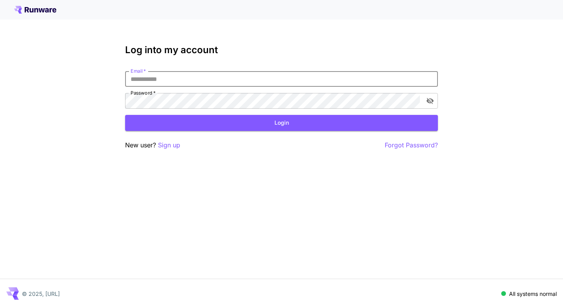
click at [165, 79] on input "Email   *" at bounding box center [281, 79] width 313 height 16
type input "**********"
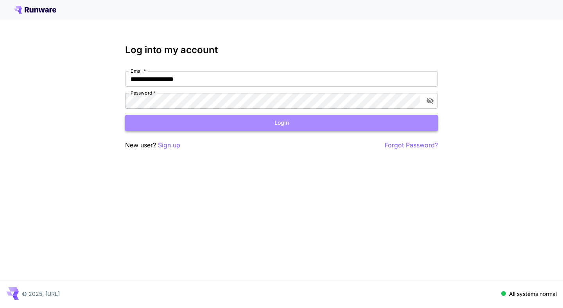
click at [195, 125] on button "Login" at bounding box center [281, 123] width 313 height 16
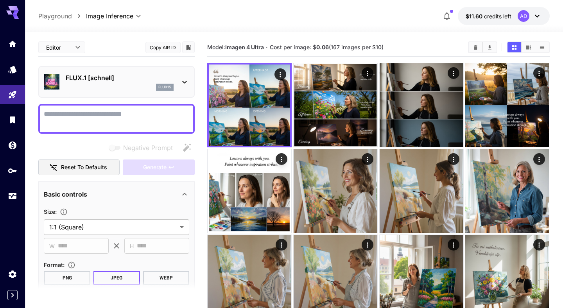
click at [116, 86] on div "flux1s" at bounding box center [120, 87] width 108 height 7
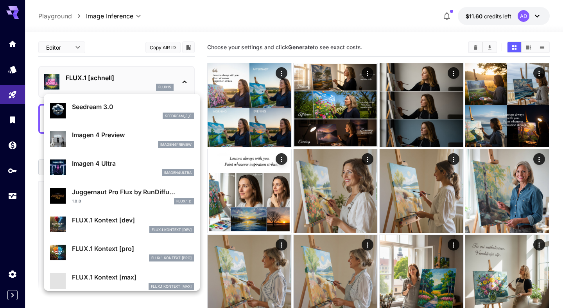
scroll to position [229, 0]
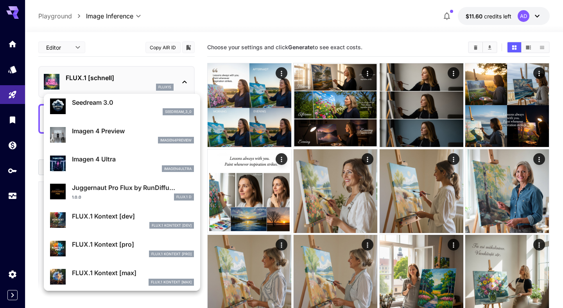
click at [111, 249] on div "FLUX.1 Kontext [pro] FlUX.1 Kontext [pro]" at bounding box center [133, 248] width 122 height 18
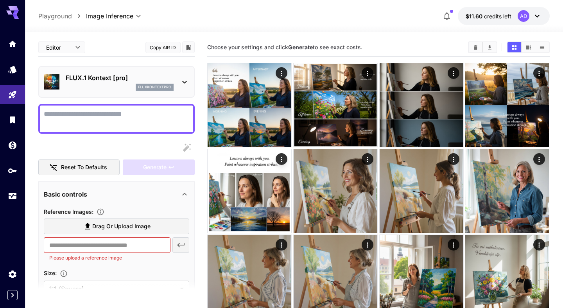
click at [123, 120] on textarea "Display cost in response" at bounding box center [116, 118] width 145 height 19
paste textarea "**********"
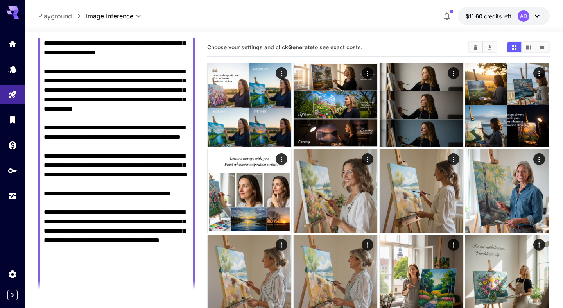
scroll to position [508, 0]
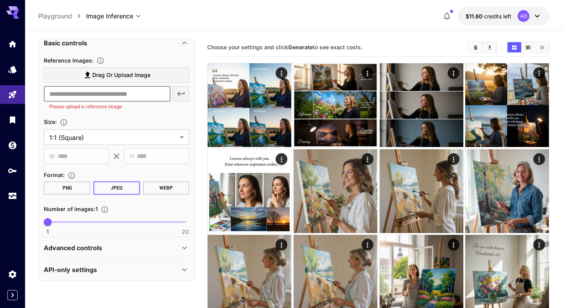
click at [113, 99] on input "text" at bounding box center [107, 94] width 126 height 16
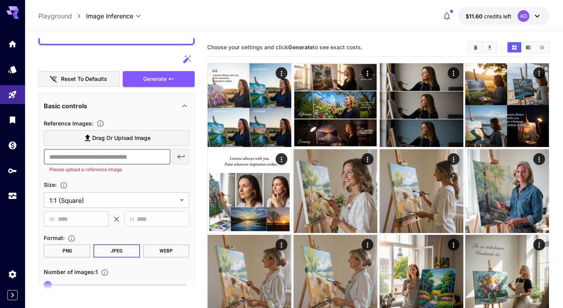
scroll to position [404, 0]
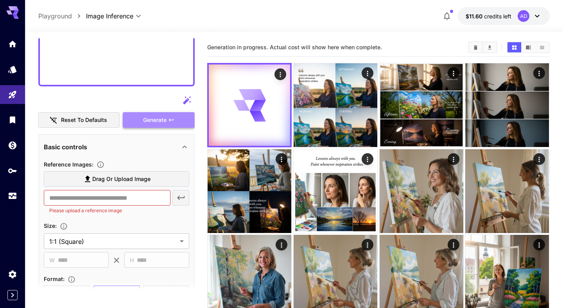
click at [149, 120] on span "Generate" at bounding box center [154, 120] width 23 height 10
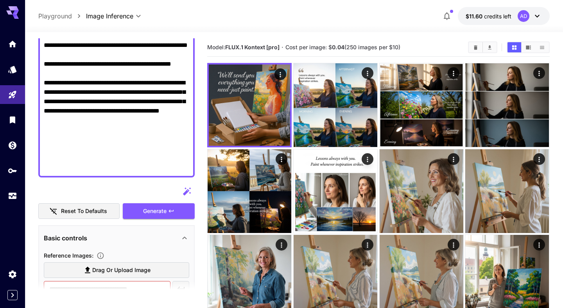
scroll to position [309, 0]
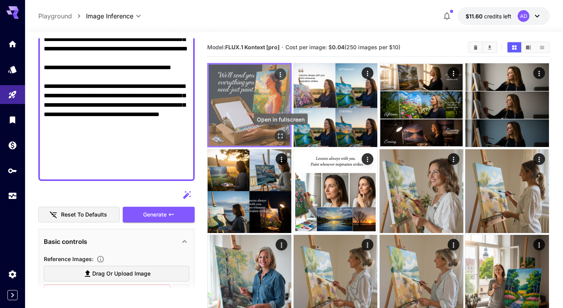
click at [278, 135] on icon "Open in fullscreen" at bounding box center [281, 136] width 8 height 8
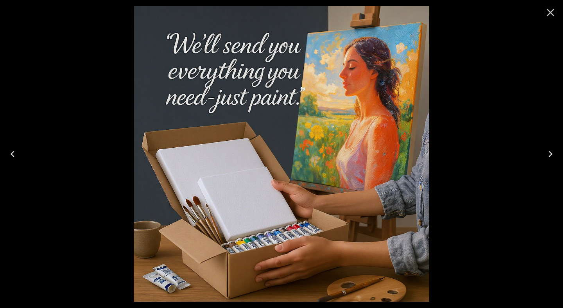
click at [549, 18] on icon "Close" at bounding box center [550, 12] width 13 height 13
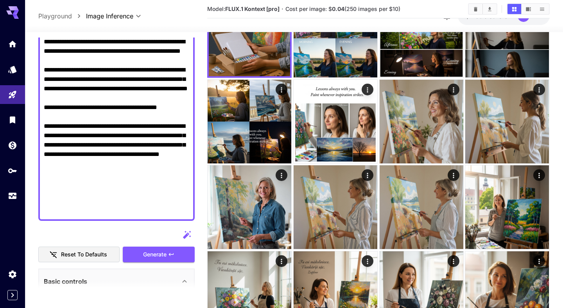
scroll to position [252, 0]
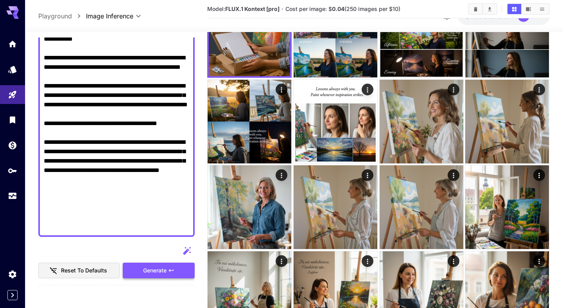
click at [141, 273] on button "Generate" at bounding box center [159, 271] width 72 height 16
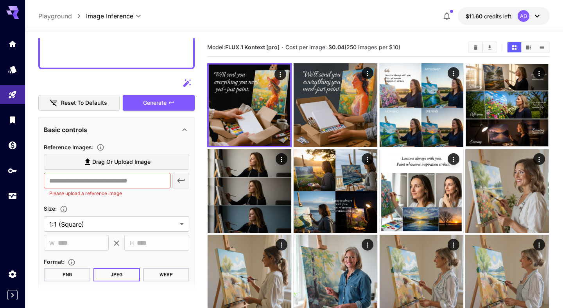
scroll to position [423, 0]
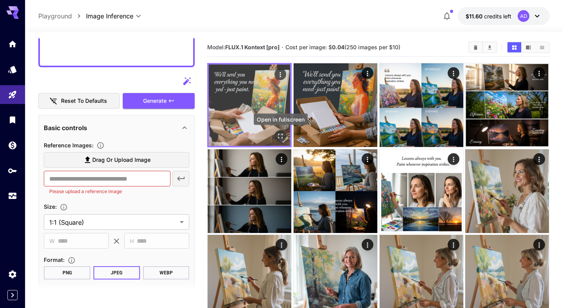
click at [282, 134] on icon "Open in fullscreen" at bounding box center [280, 136] width 5 height 5
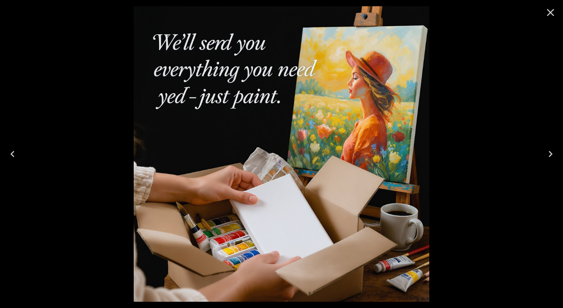
click at [551, 15] on icon "Close" at bounding box center [550, 12] width 13 height 13
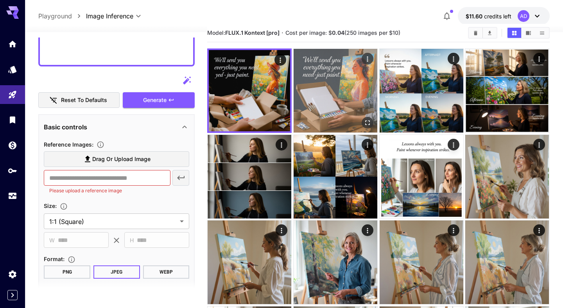
scroll to position [15, 0]
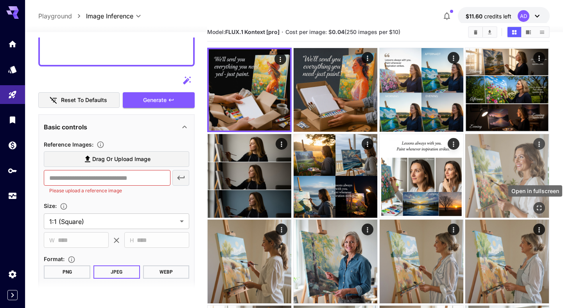
click at [538, 206] on icon "Open in fullscreen" at bounding box center [539, 208] width 8 height 8
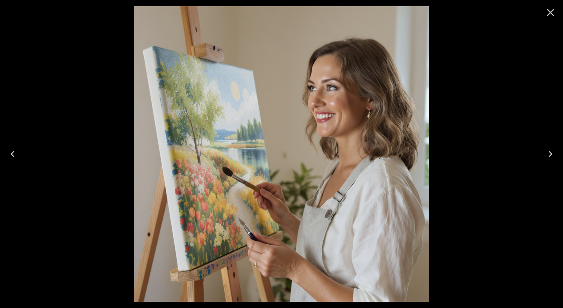
click at [546, 13] on icon "Close" at bounding box center [550, 12] width 13 height 13
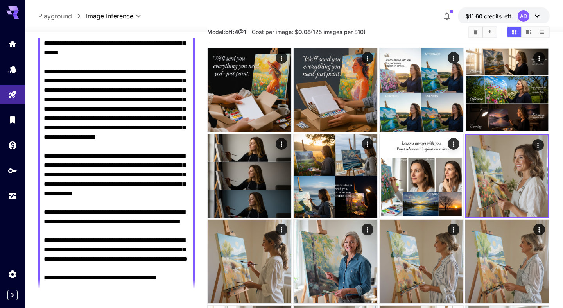
scroll to position [0, 0]
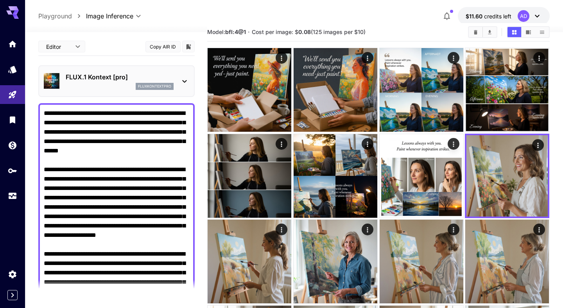
click at [178, 73] on div "FLUX.1 Kontext [pro] fluxkontextpro" at bounding box center [116, 81] width 145 height 24
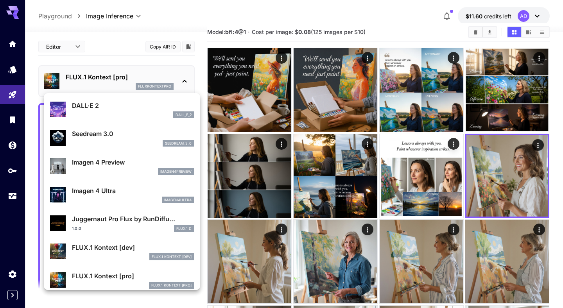
scroll to position [181, 0]
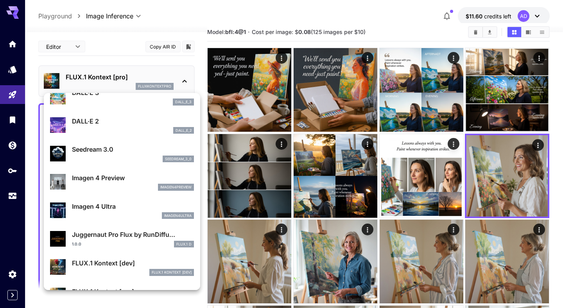
click at [114, 204] on p "Imagen 4 Ultra" at bounding box center [133, 206] width 122 height 9
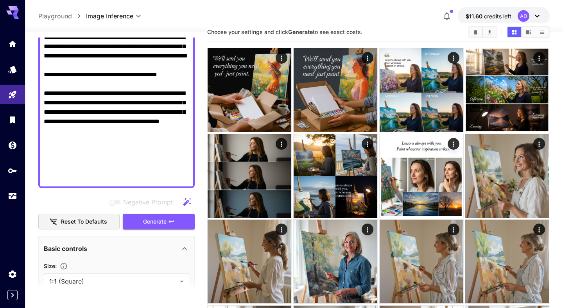
scroll to position [304, 0]
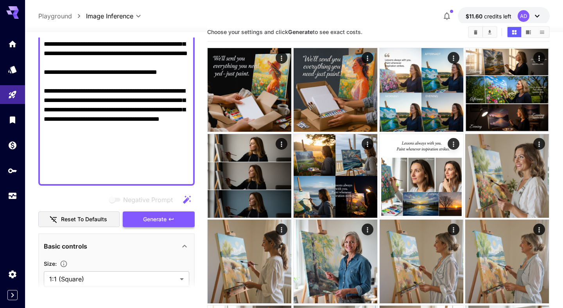
click at [173, 213] on button "Generate" at bounding box center [159, 219] width 72 height 16
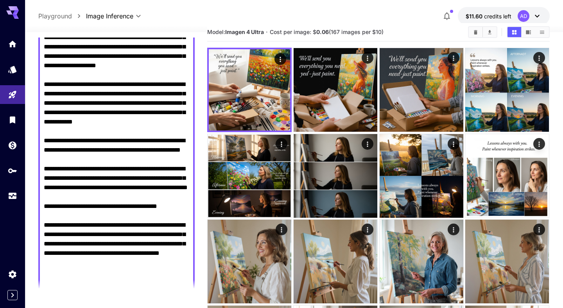
scroll to position [170, 0]
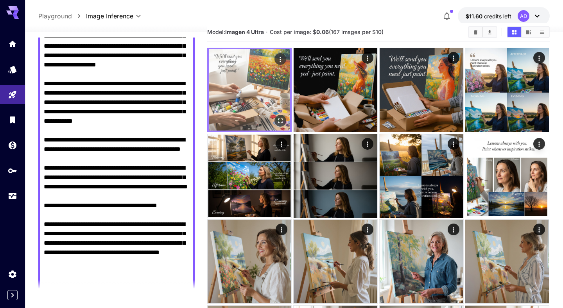
click at [280, 120] on icon "Open in fullscreen" at bounding box center [281, 121] width 8 height 8
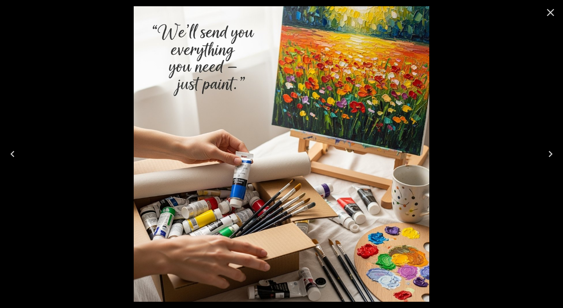
click at [549, 13] on icon "Close" at bounding box center [550, 12] width 7 height 7
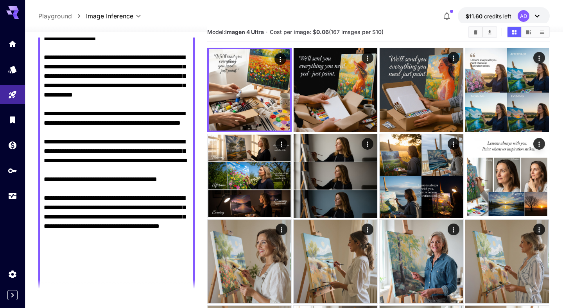
scroll to position [0, 0]
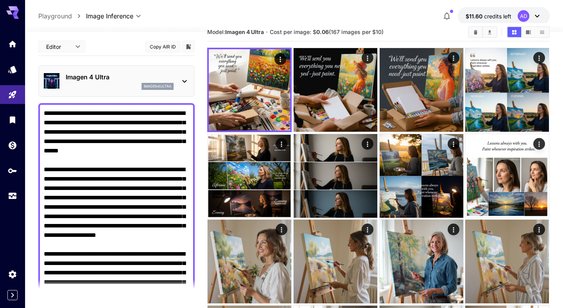
click at [176, 71] on div "Imagen 4 Ultra imagen4ultra" at bounding box center [116, 81] width 145 height 24
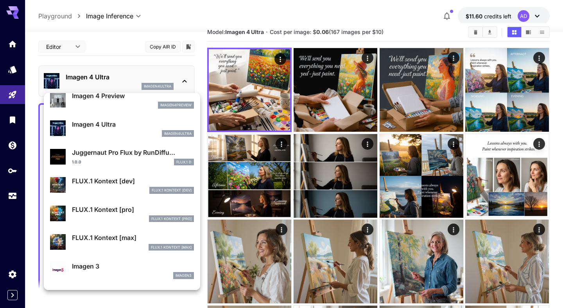
scroll to position [264, 0]
click at [108, 237] on p "FLUX.1 Kontext [max]" at bounding box center [133, 236] width 122 height 9
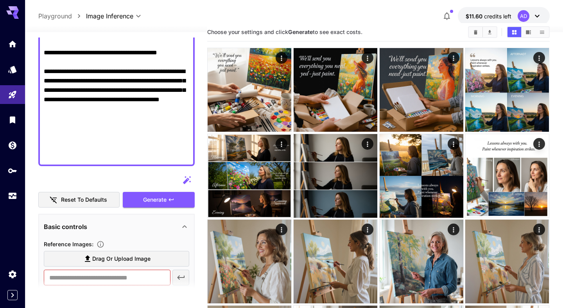
scroll to position [326, 0]
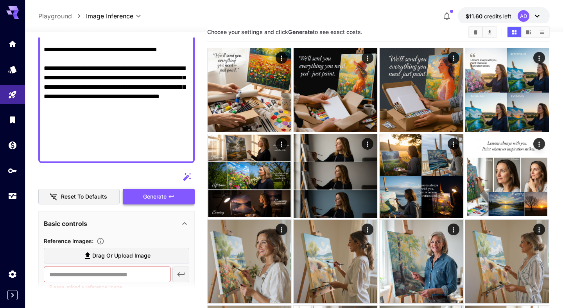
click at [157, 193] on span "Generate" at bounding box center [154, 197] width 23 height 10
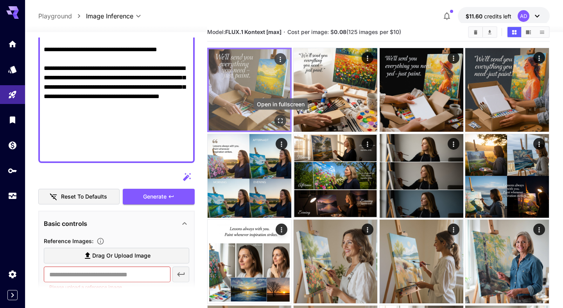
click at [280, 122] on icon "Open in fullscreen" at bounding box center [281, 121] width 8 height 8
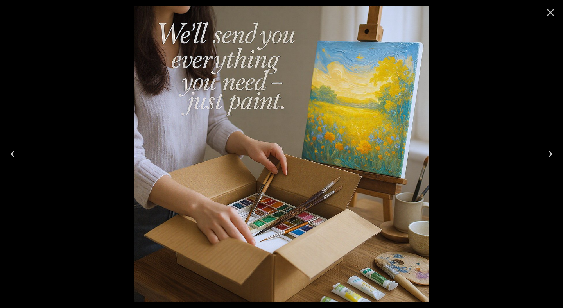
click at [95, 88] on div at bounding box center [281, 154] width 563 height 308
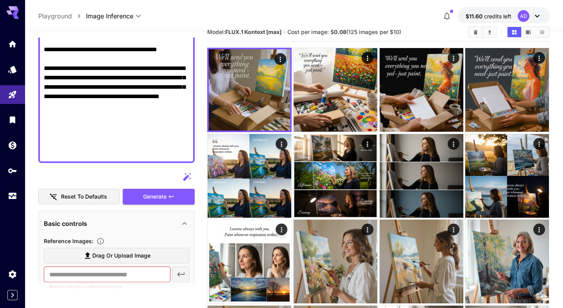
paste textarea "**********"
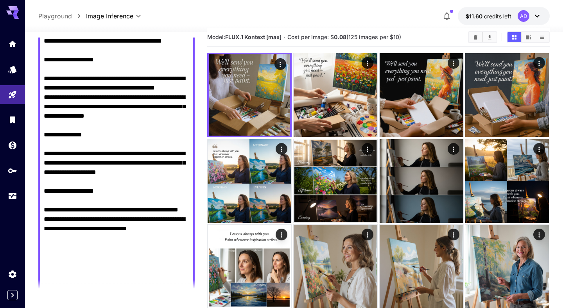
scroll to position [419, 0]
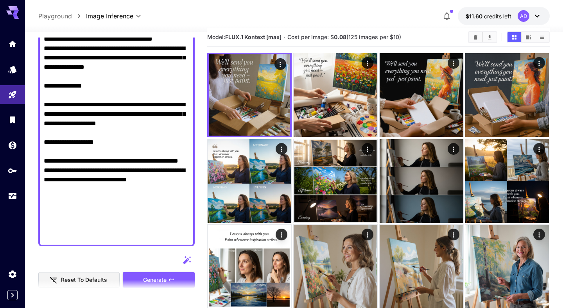
scroll to position [453, 0]
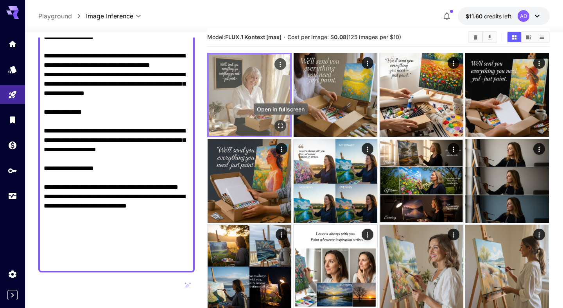
click at [281, 125] on icon "Open in fullscreen" at bounding box center [281, 126] width 8 height 8
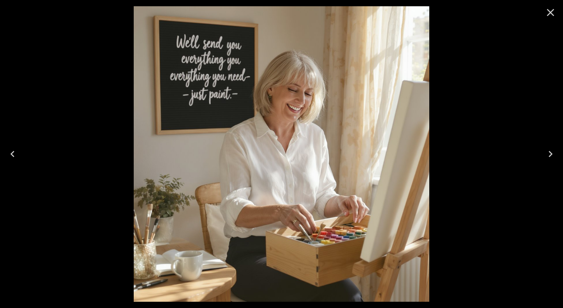
click at [78, 126] on div at bounding box center [281, 154] width 563 height 308
click at [75, 80] on div at bounding box center [281, 154] width 563 height 308
click at [556, 14] on button "Close" at bounding box center [550, 12] width 19 height 19
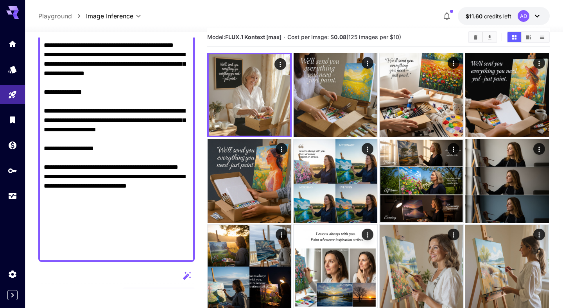
scroll to position [462, 0]
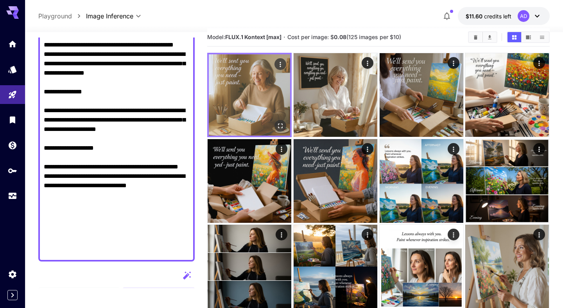
click at [280, 123] on icon "Open in fullscreen" at bounding box center [281, 126] width 8 height 8
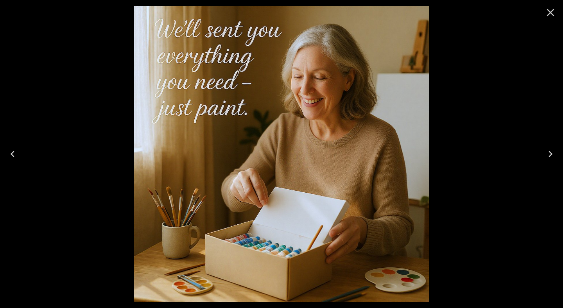
click at [551, 13] on icon "Close" at bounding box center [550, 12] width 13 height 13
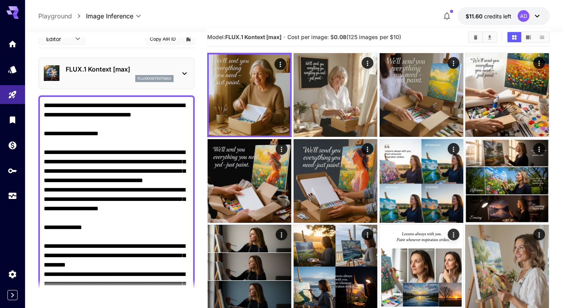
scroll to position [0, 0]
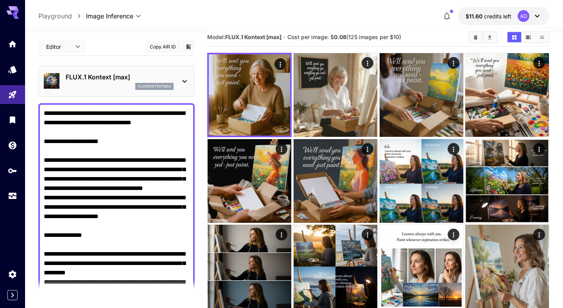
click at [111, 75] on p "FLUX.1 Kontext [max]" at bounding box center [120, 76] width 108 height 9
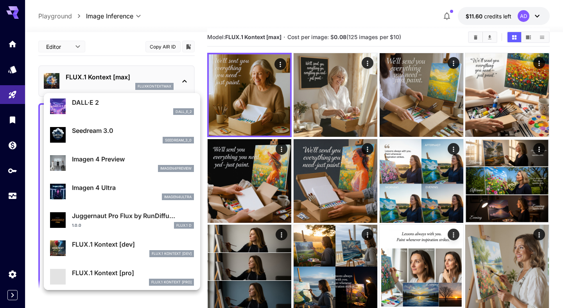
scroll to position [202, 0]
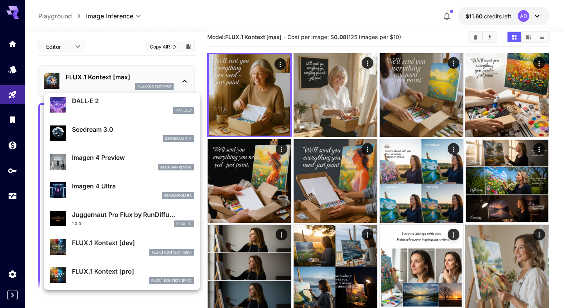
click at [113, 177] on li "Imagen 4 Ultra imagen4ultra" at bounding box center [122, 190] width 156 height 29
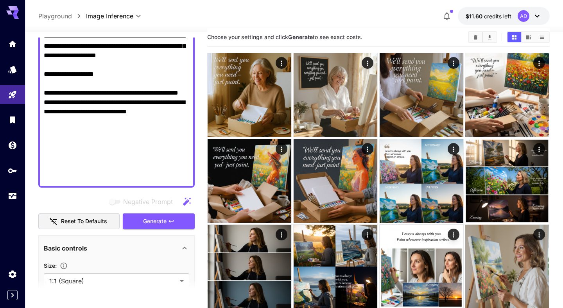
scroll to position [539, 0]
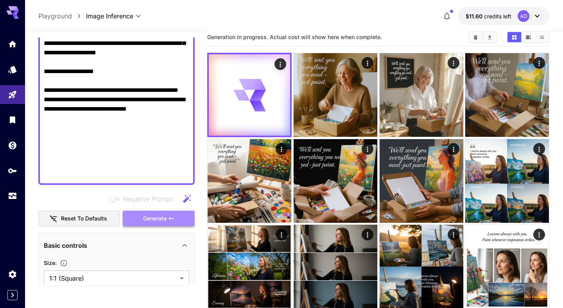
click at [168, 218] on button "Generate" at bounding box center [159, 219] width 72 height 16
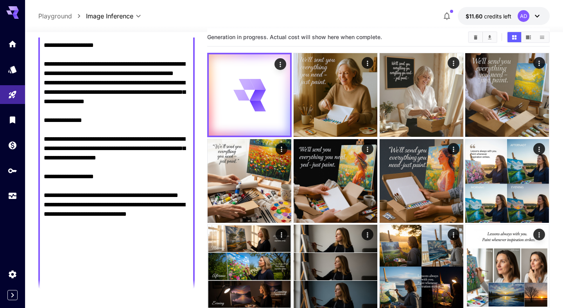
scroll to position [433, 0]
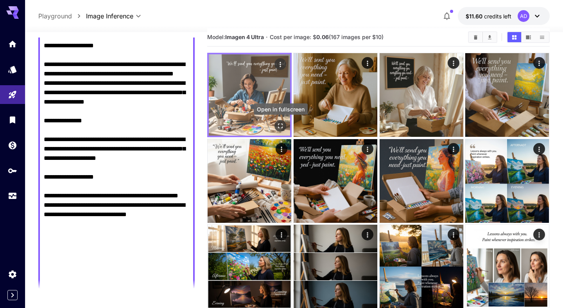
click at [283, 125] on icon "Open in fullscreen" at bounding box center [281, 126] width 8 height 8
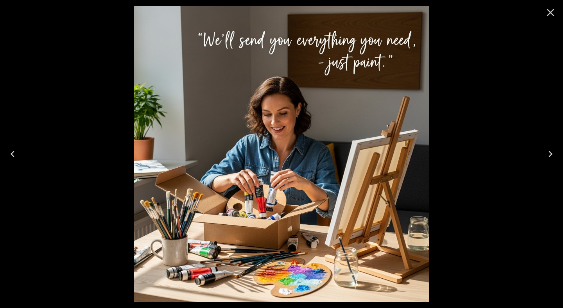
click at [552, 12] on icon "Close" at bounding box center [550, 12] width 13 height 13
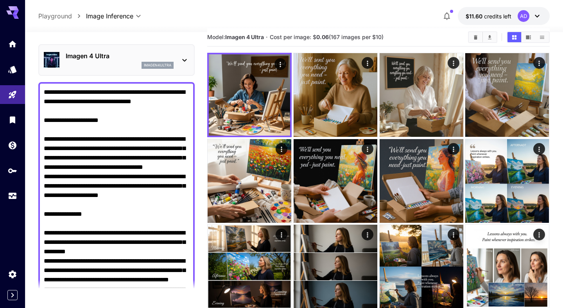
scroll to position [0, 0]
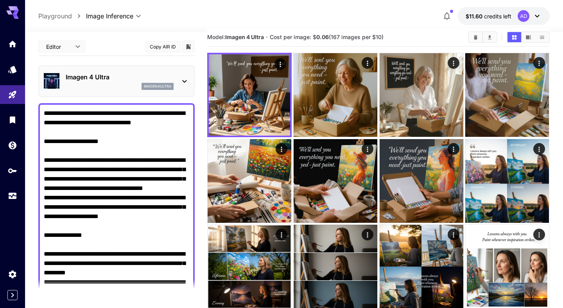
paste textarea "**********"
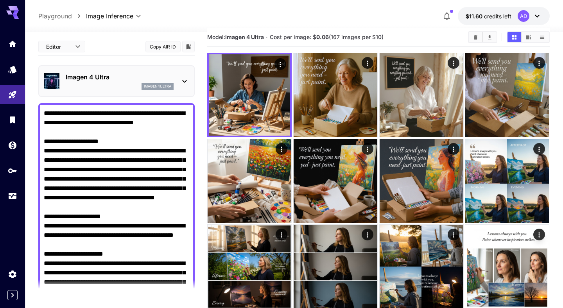
type textarea "**********"
click at [102, 74] on p "Imagen 4 Ultra" at bounding box center [120, 76] width 108 height 9
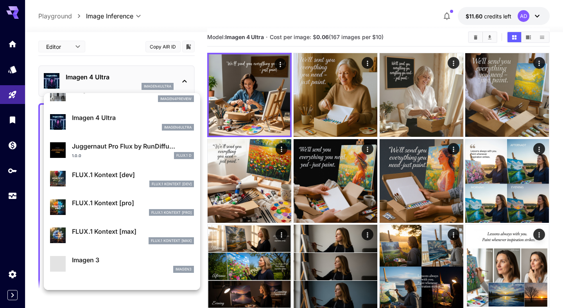
scroll to position [298, 0]
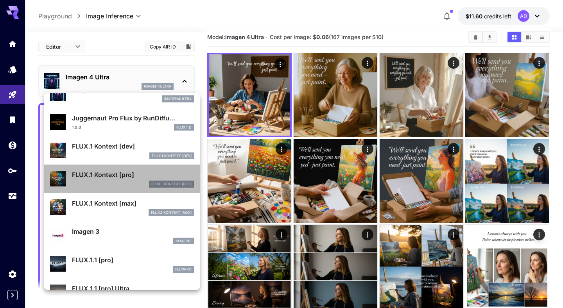
click at [119, 180] on div "FlUX.1 Kontext [pro]" at bounding box center [133, 183] width 122 height 7
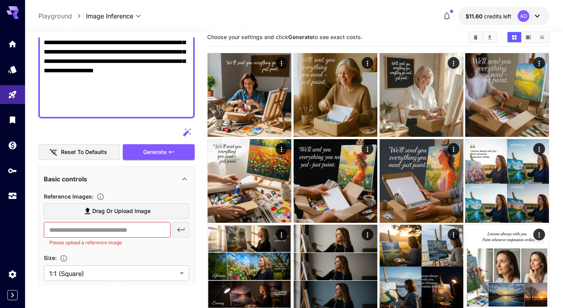
scroll to position [372, 0]
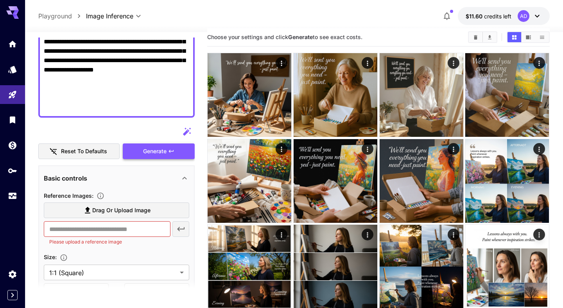
click at [167, 151] on button "Generate" at bounding box center [159, 151] width 72 height 16
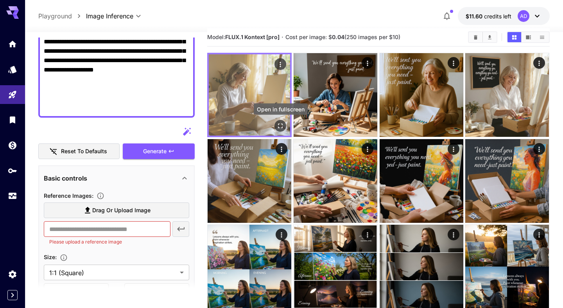
click at [283, 125] on icon "Open in fullscreen" at bounding box center [281, 126] width 8 height 8
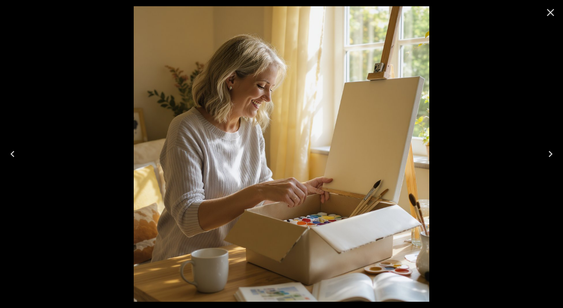
click at [423, 90] on img at bounding box center [281, 153] width 295 height 295
click at [552, 16] on icon "Close" at bounding box center [550, 12] width 13 height 13
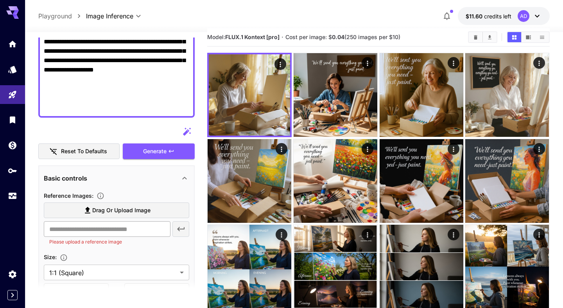
click at [150, 231] on input "text" at bounding box center [107, 229] width 126 height 16
click at [136, 210] on span "Drag or upload image" at bounding box center [121, 211] width 58 height 10
click at [0, 0] on input "Drag or upload image" at bounding box center [0, 0] width 0 height 0
type input "**********"
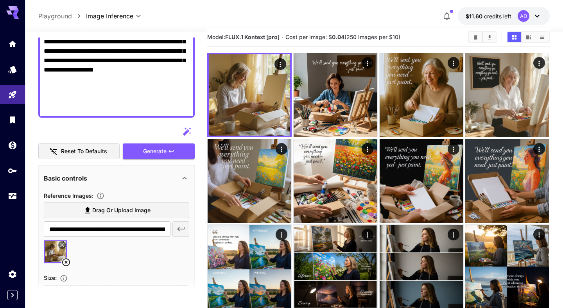
paste textarea "**********"
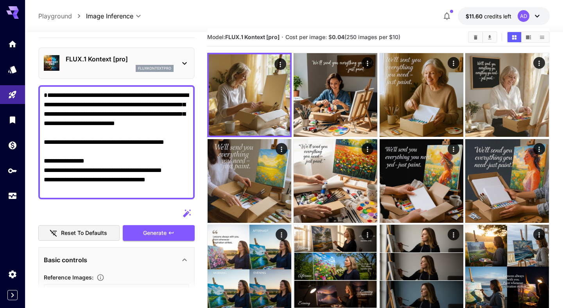
scroll to position [9, 0]
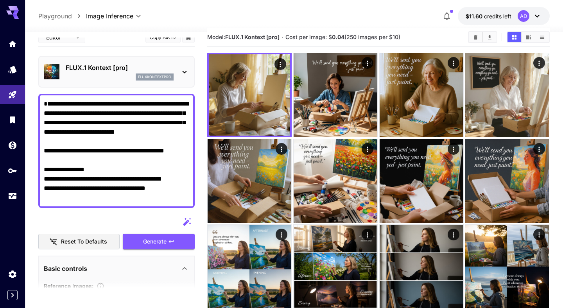
click at [179, 159] on textarea "**********" at bounding box center [116, 150] width 145 height 103
click at [45, 158] on textarea "**********" at bounding box center [116, 150] width 145 height 103
type textarea "**********"
click at [177, 240] on button "Generate" at bounding box center [159, 242] width 72 height 16
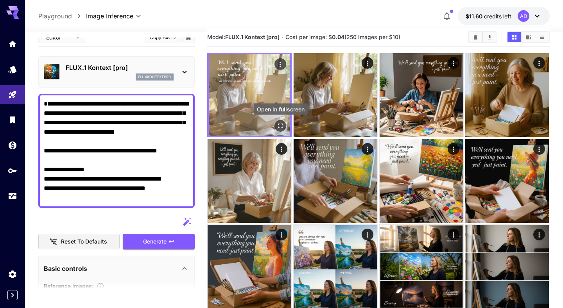
click at [280, 124] on icon "Open in fullscreen" at bounding box center [281, 126] width 8 height 8
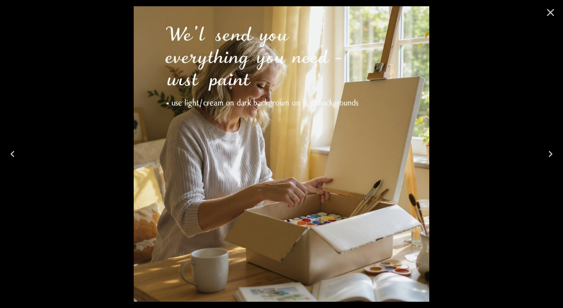
click at [549, 10] on icon "Close" at bounding box center [550, 12] width 13 height 13
